Goal: Navigation & Orientation: Go to known website

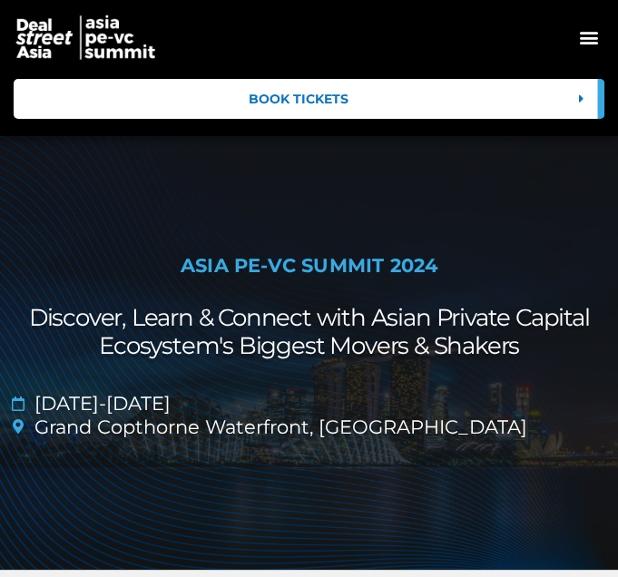
click at [596, 36] on icon "Menu Toggle" at bounding box center [589, 37] width 20 height 20
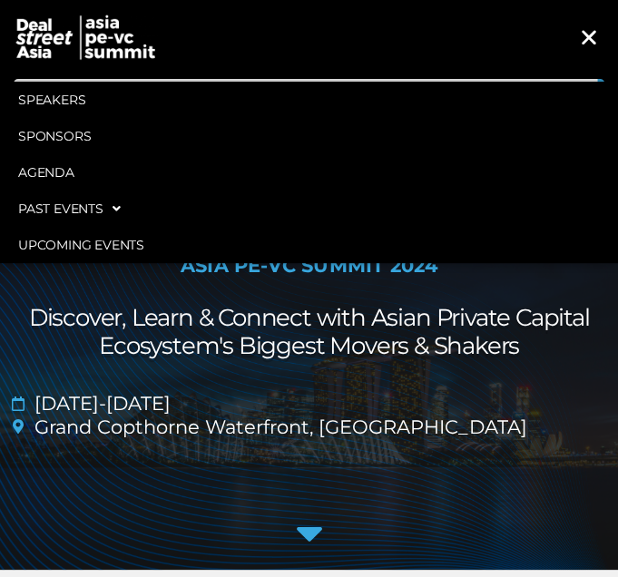
click at [58, 41] on img at bounding box center [86, 37] width 145 height 47
click at [97, 34] on img at bounding box center [86, 37] width 145 height 47
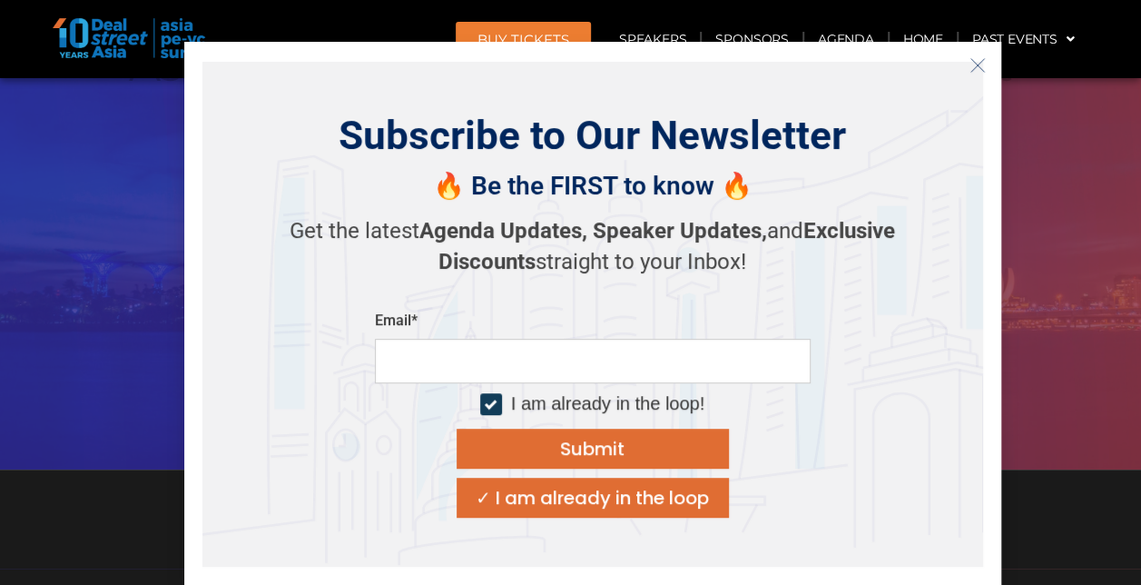
scroll to position [288, 0]
click at [617, 69] on icon "Close" at bounding box center [978, 65] width 16 height 16
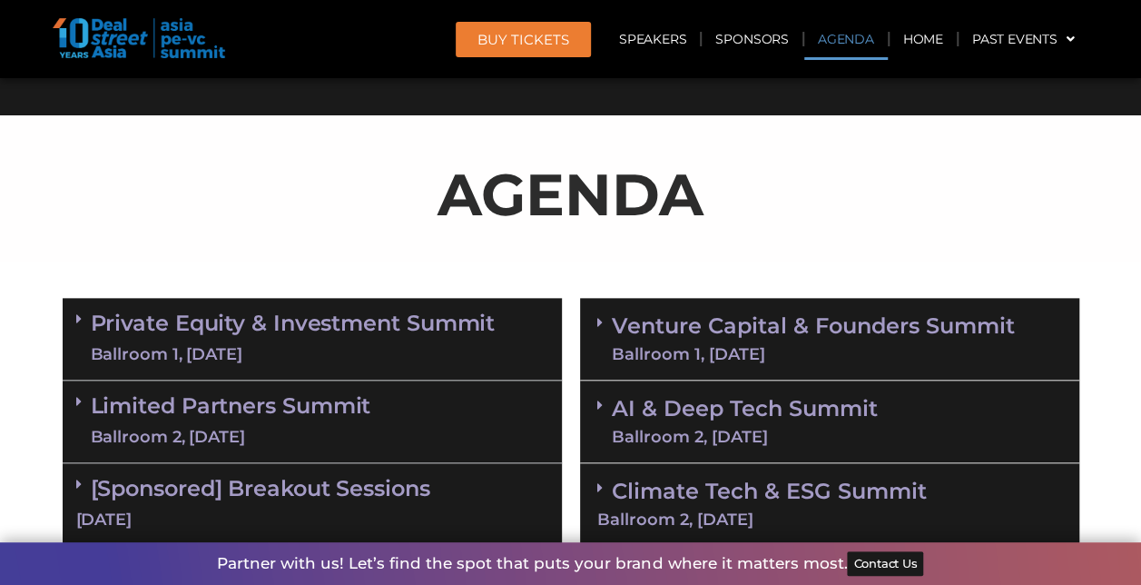
scroll to position [923, 0]
